Goal: Check status: Check status

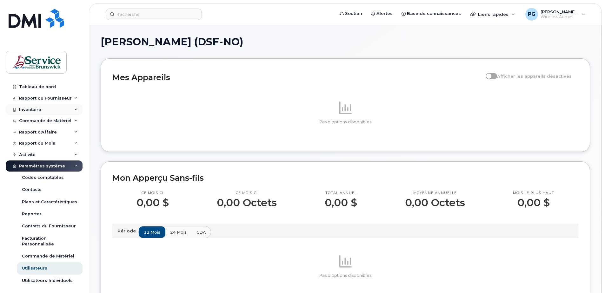
click at [48, 110] on div "Inventaire" at bounding box center [44, 109] width 77 height 11
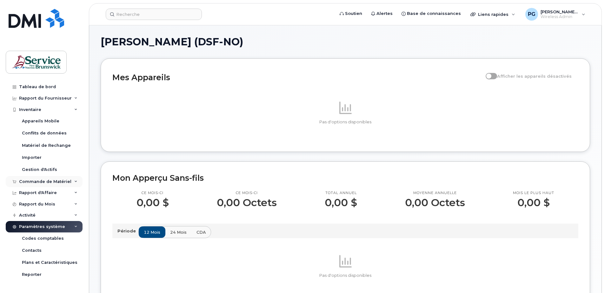
click at [46, 181] on div "Commande de Matériel" at bounding box center [45, 181] width 52 height 5
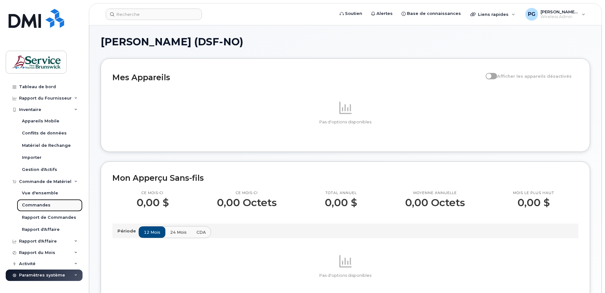
click at [40, 207] on div "Commandes" at bounding box center [36, 205] width 29 height 6
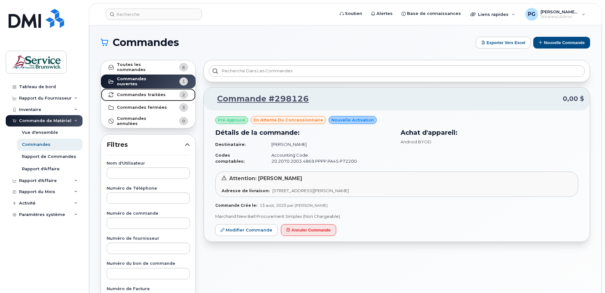
click at [156, 89] on link "Commandes traitées 2" at bounding box center [148, 95] width 95 height 13
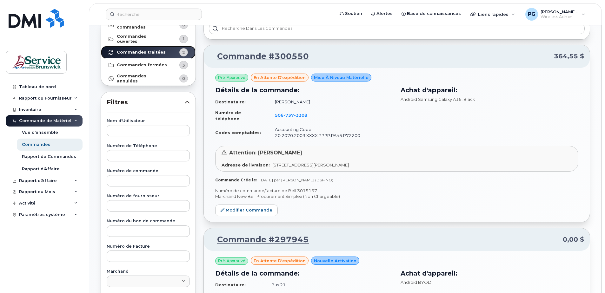
scroll to position [32, 0]
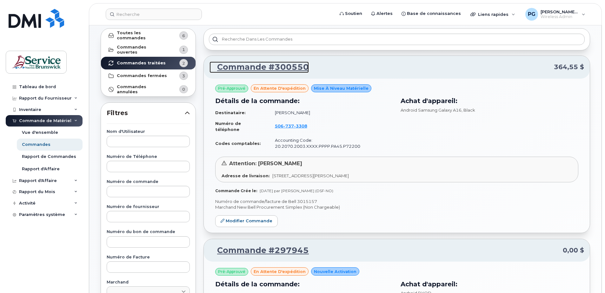
click at [292, 67] on link "Commande #300550" at bounding box center [258, 67] width 99 height 11
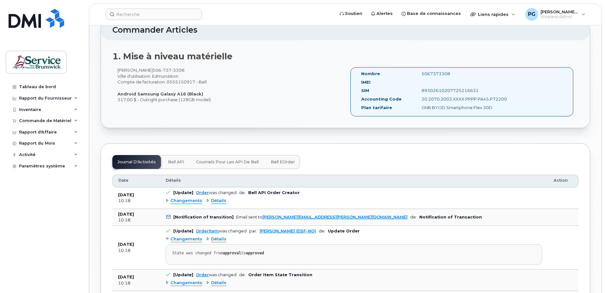
scroll to position [190, 0]
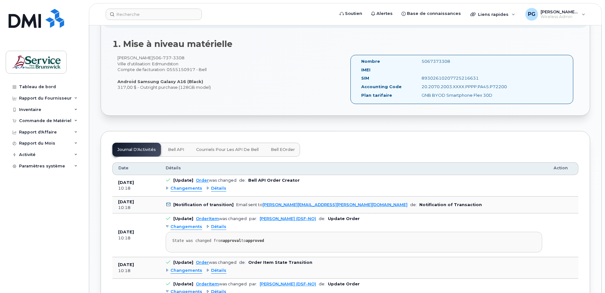
click at [285, 149] on span "Bell eOrder" at bounding box center [283, 149] width 24 height 5
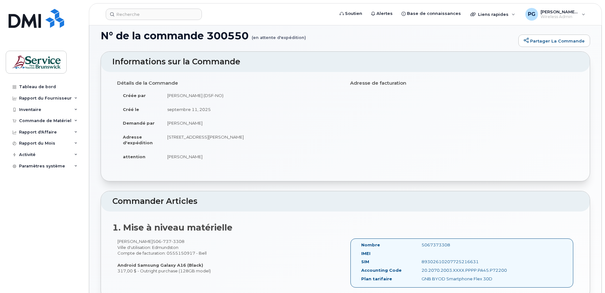
scroll to position [0, 0]
